Goal: Task Accomplishment & Management: Use online tool/utility

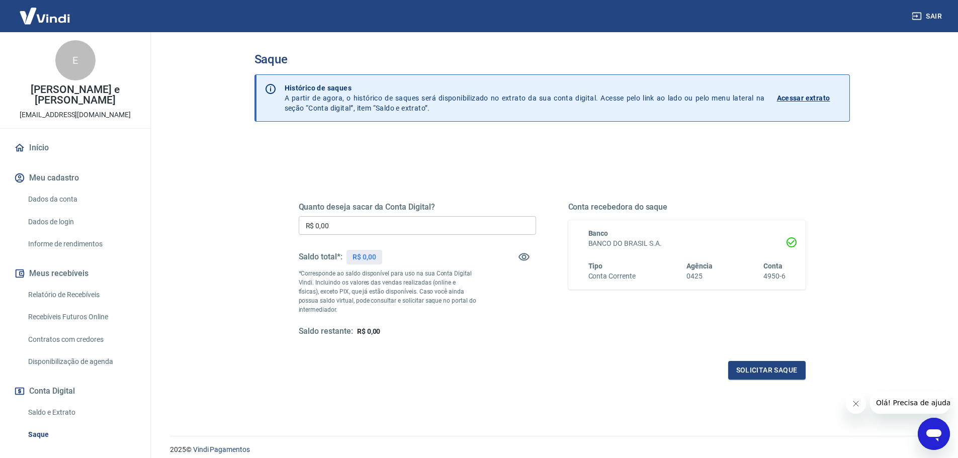
click at [371, 234] on input "R$ 0,00" at bounding box center [417, 225] width 237 height 19
click at [371, 225] on input "R$ 0,00" at bounding box center [417, 225] width 237 height 19
type input "R$ 17.422,56"
click at [784, 375] on button "Solicitar saque" at bounding box center [766, 370] width 77 height 19
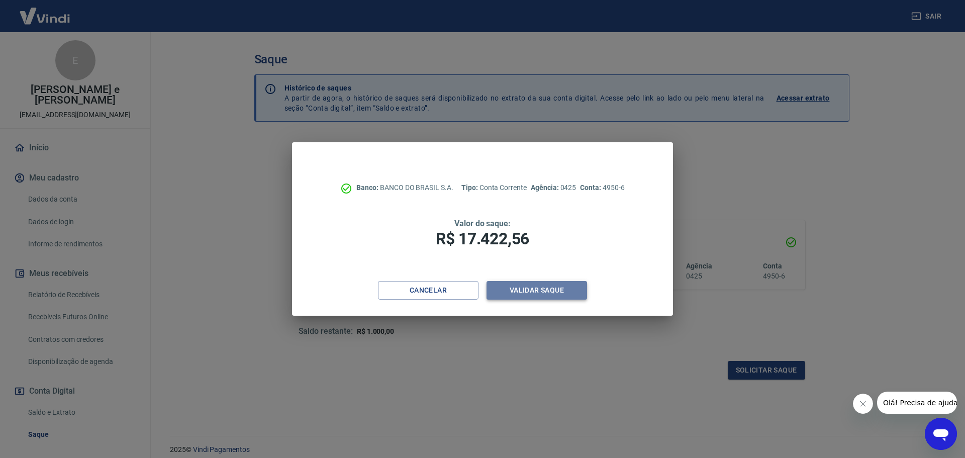
click at [585, 286] on button "Validar saque" at bounding box center [537, 290] width 101 height 19
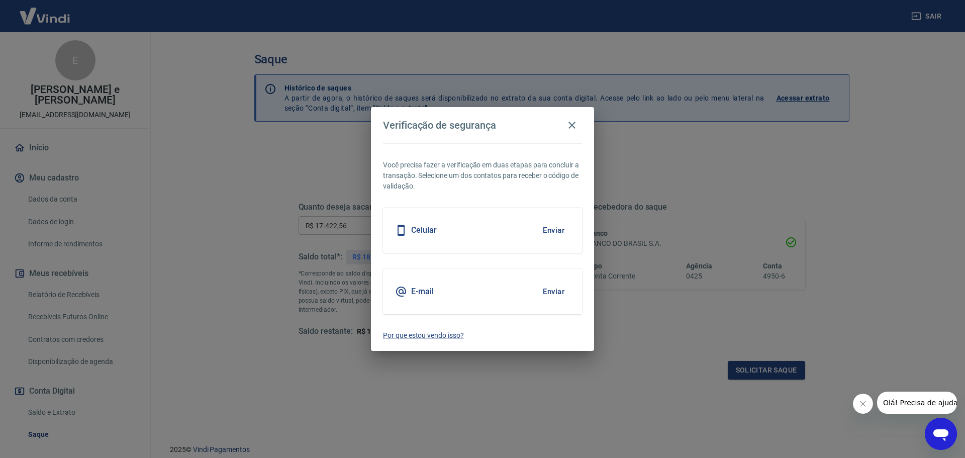
click at [548, 294] on button "Enviar" at bounding box center [553, 291] width 33 height 21
click at [549, 293] on button "Enviar" at bounding box center [553, 291] width 33 height 21
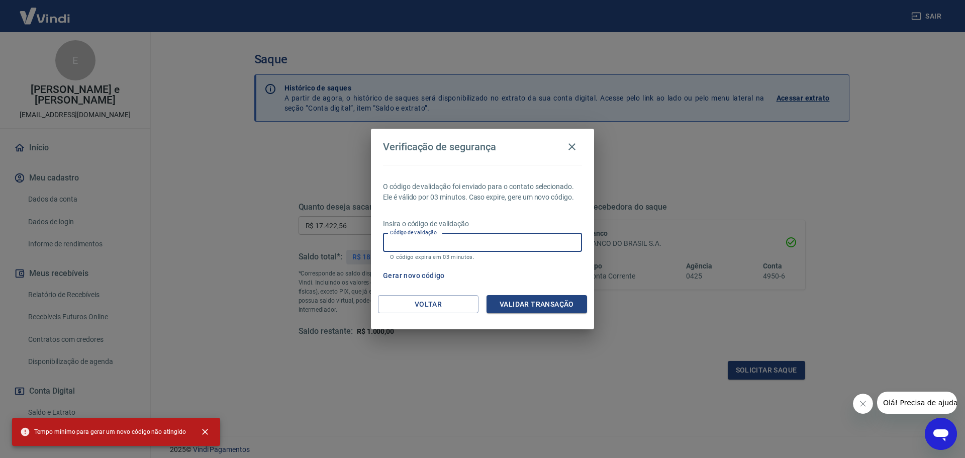
drag, startPoint x: 465, startPoint y: 233, endPoint x: 477, endPoint y: 252, distance: 23.0
click at [465, 234] on input "Código de validação" at bounding box center [482, 242] width 199 height 19
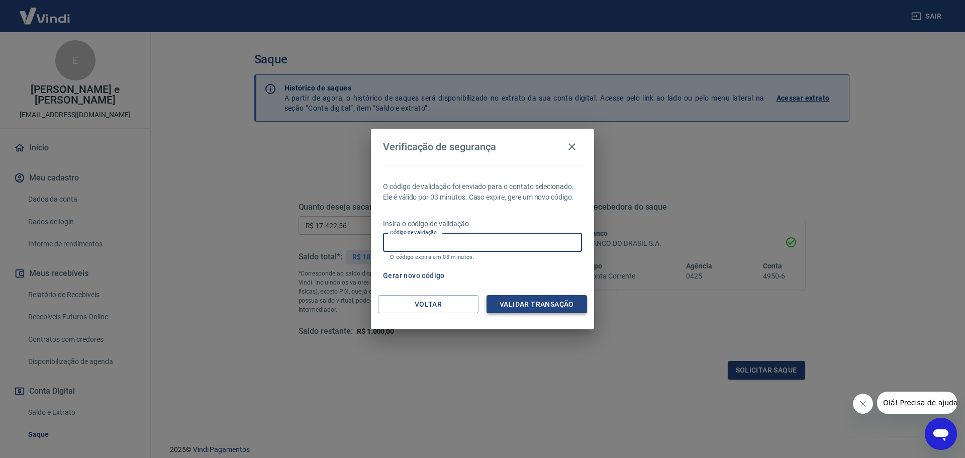
paste input "950286"
type input "950286"
click at [547, 300] on button "Validar transação" at bounding box center [537, 304] width 101 height 19
